Goal: Check status: Check status

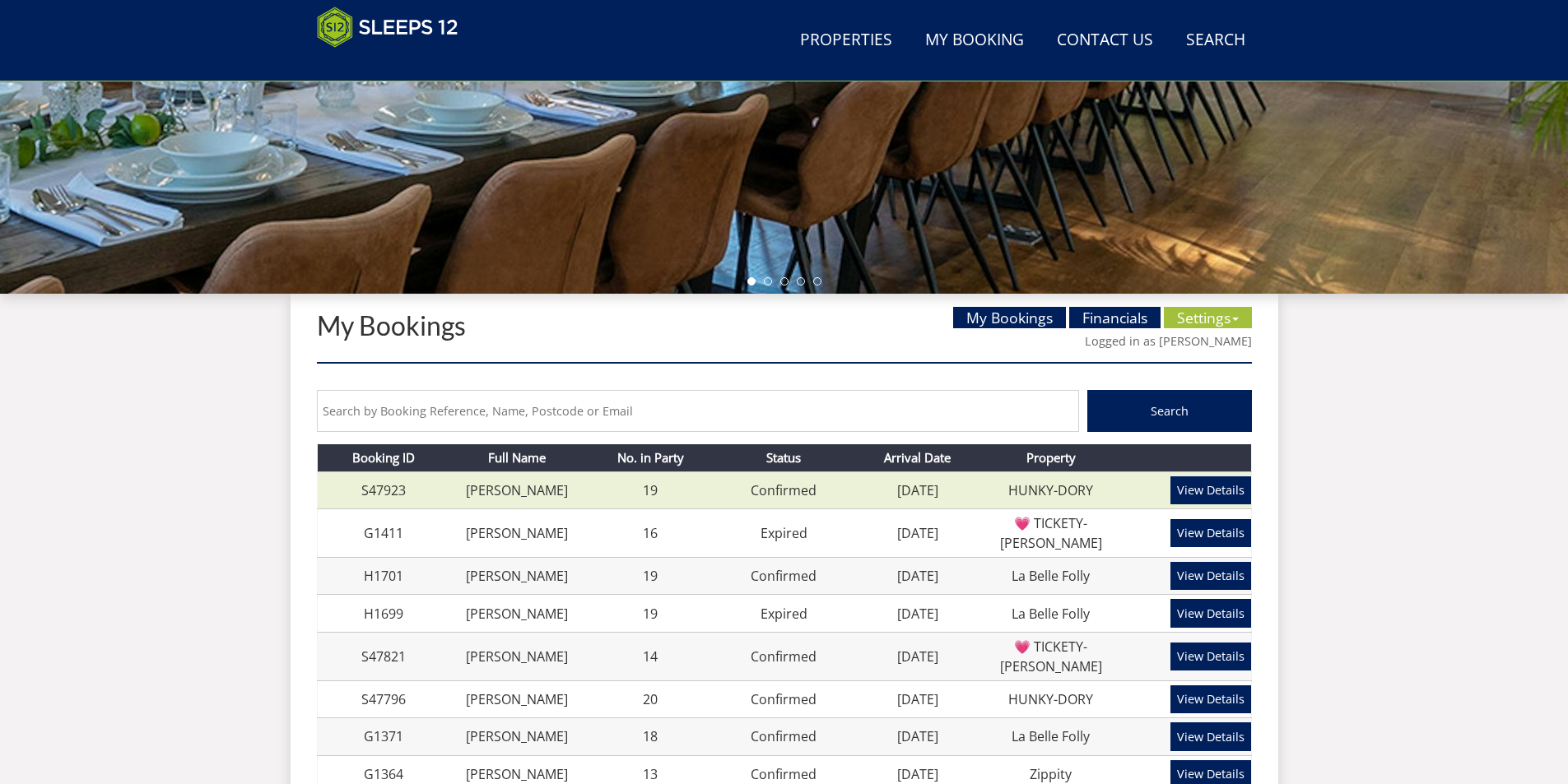
scroll to position [426, 0]
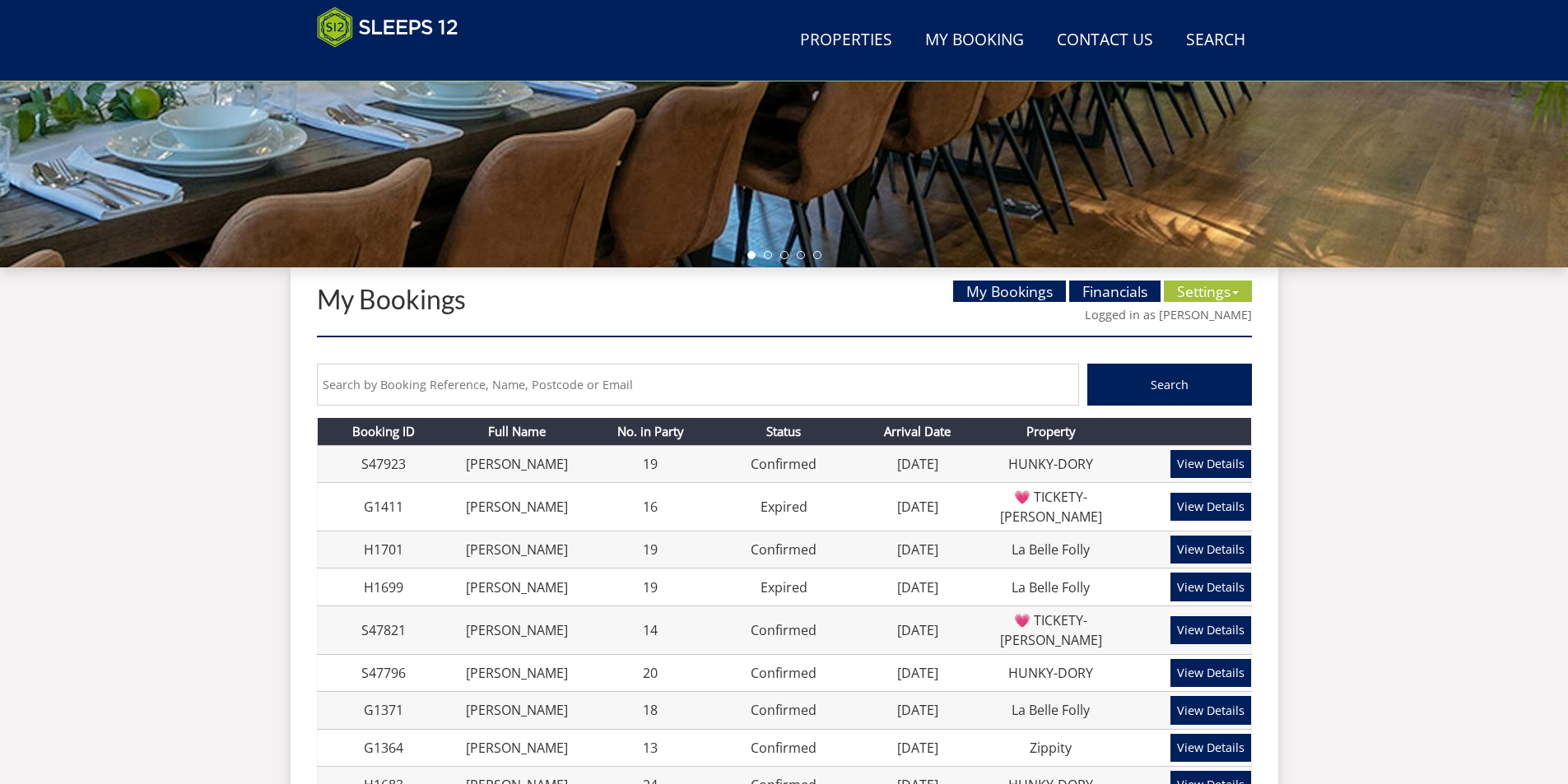
click at [438, 386] on input "text" at bounding box center [698, 384] width 762 height 42
paste input "S46198"
type input "S46198"
click at [1187, 377] on span "Search" at bounding box center [1170, 385] width 37 height 16
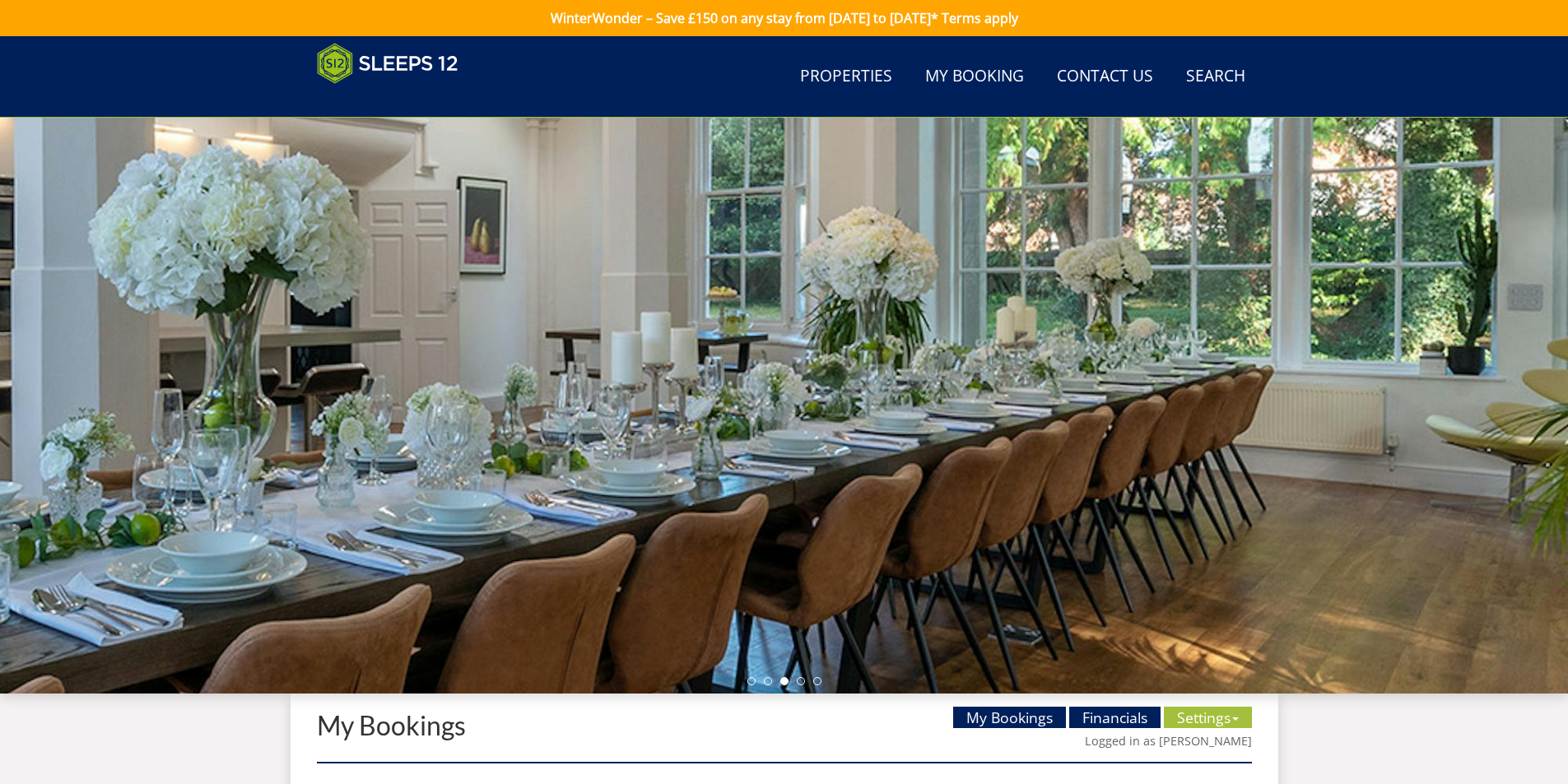
scroll to position [447, 0]
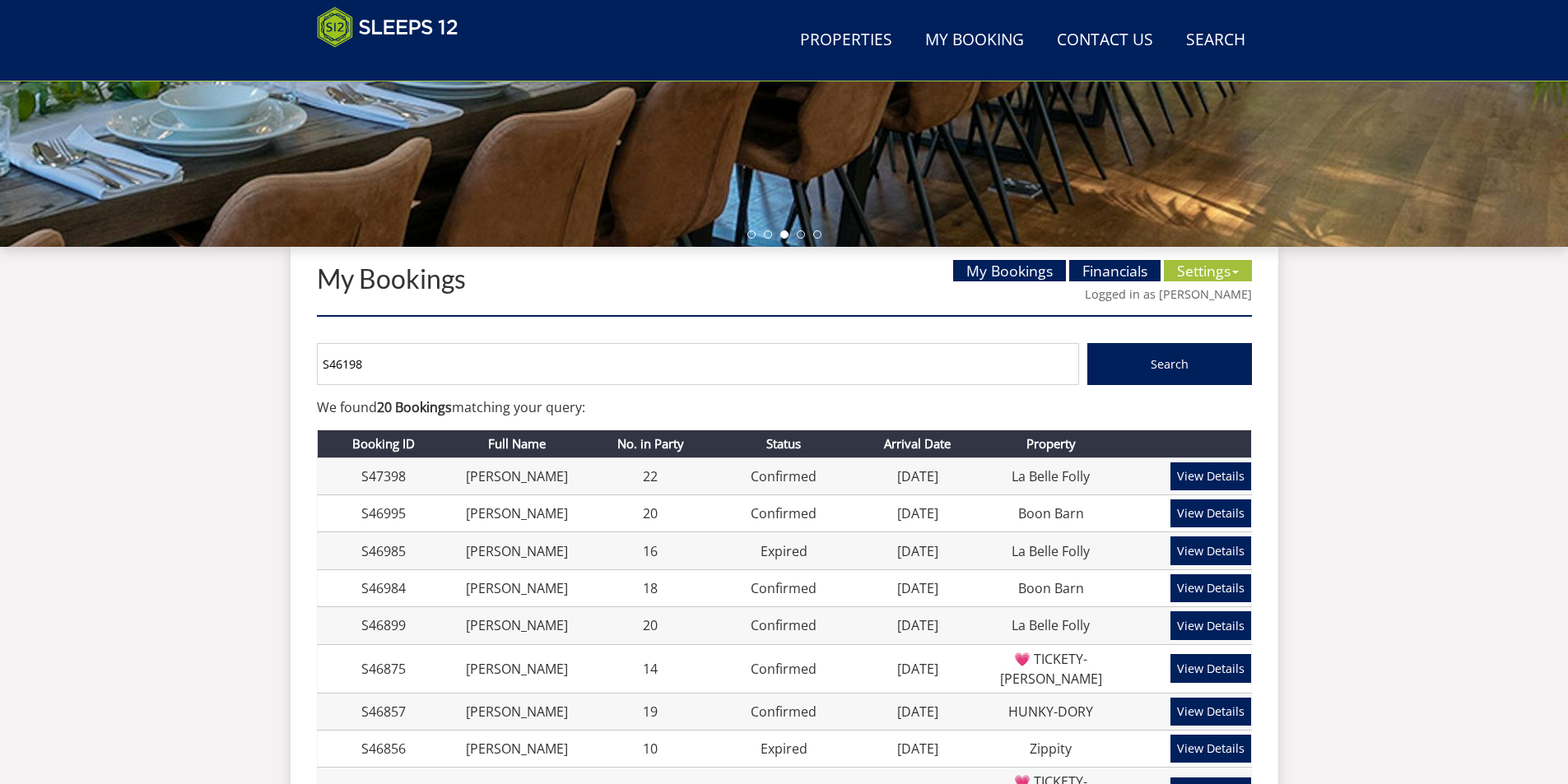
drag, startPoint x: 343, startPoint y: 359, endPoint x: 307, endPoint y: 359, distance: 36.0
type input "S46198"
click at [1087, 343] on button "Search" at bounding box center [1169, 363] width 165 height 42
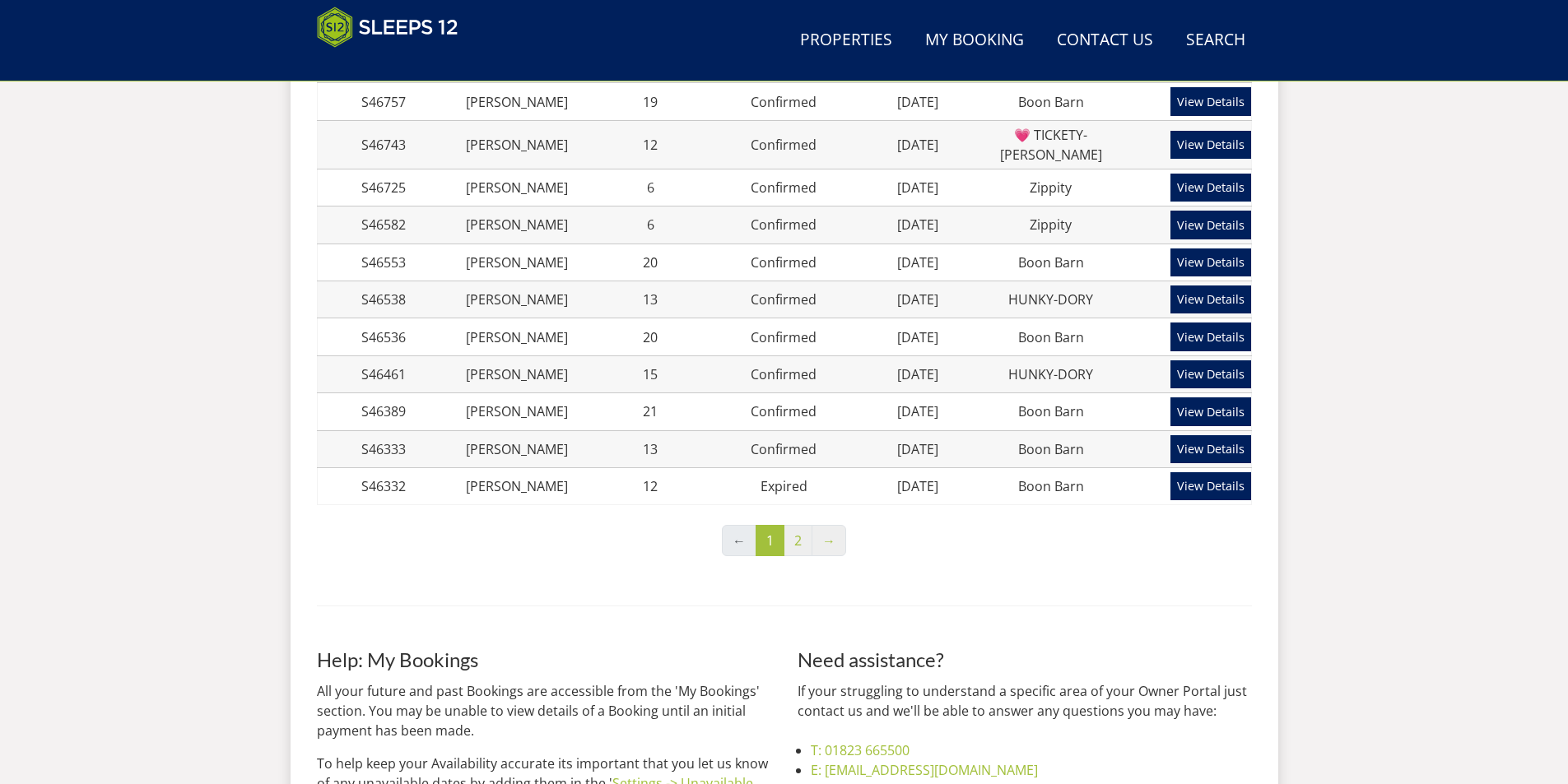
scroll to position [1187, 0]
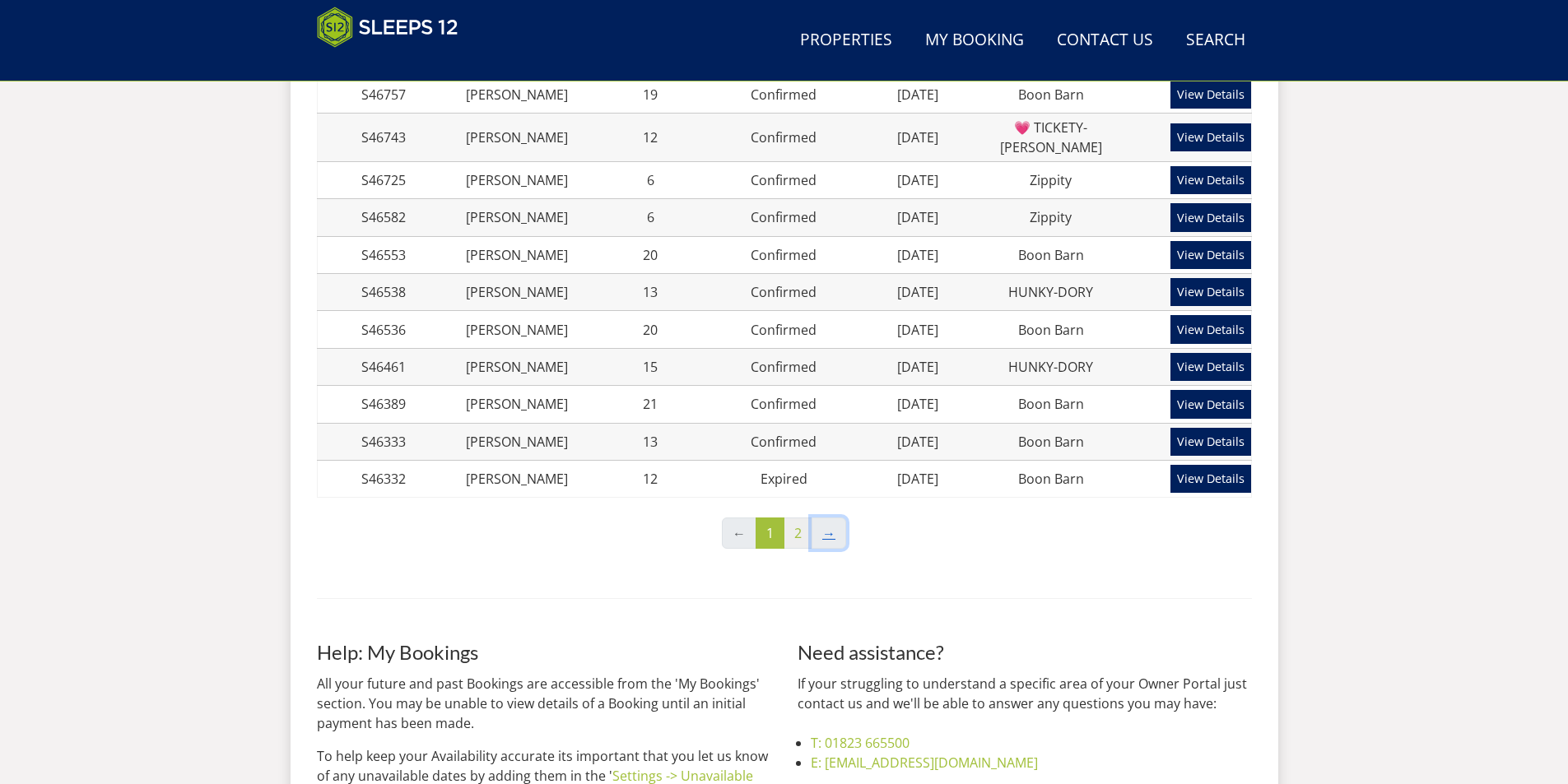
click at [825, 517] on link "→" at bounding box center [829, 533] width 34 height 32
